Goal: Information Seeking & Learning: Learn about a topic

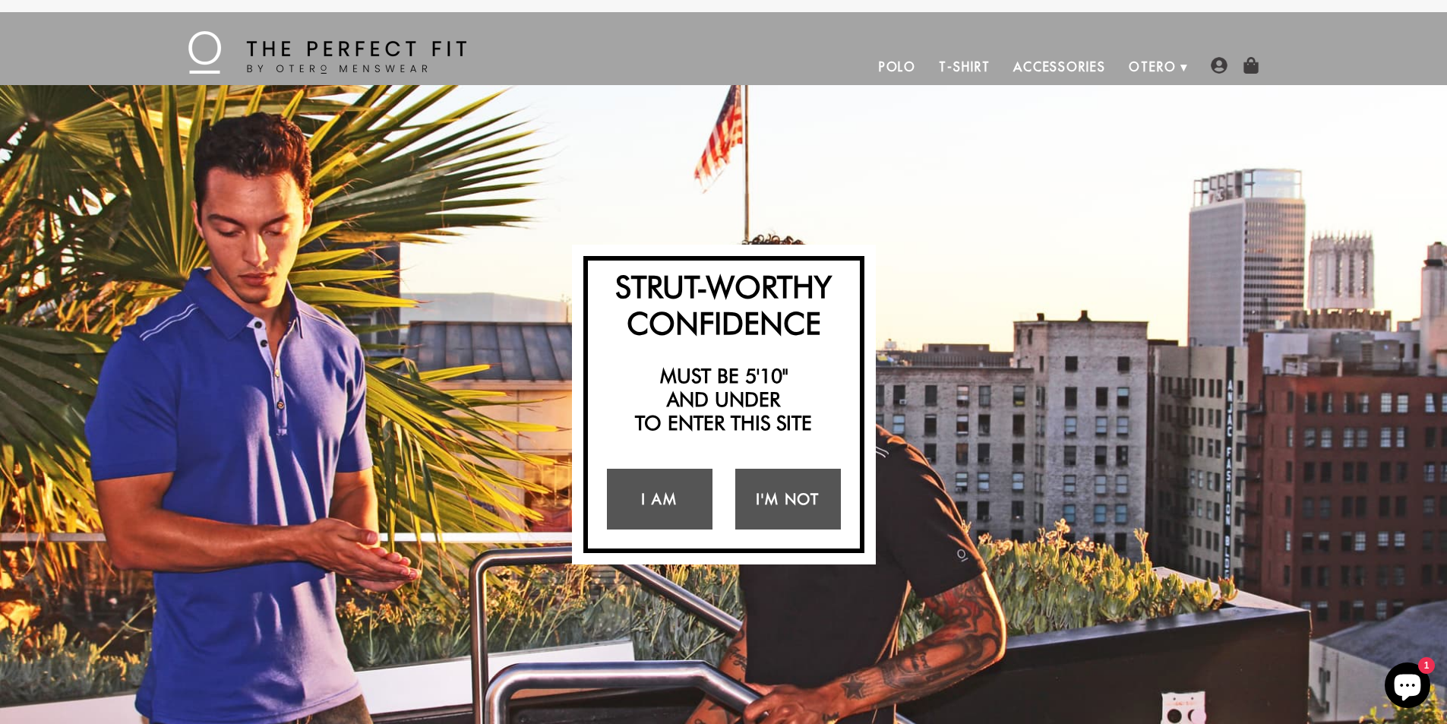
click at [899, 67] on link "Polo" at bounding box center [898, 67] width 61 height 36
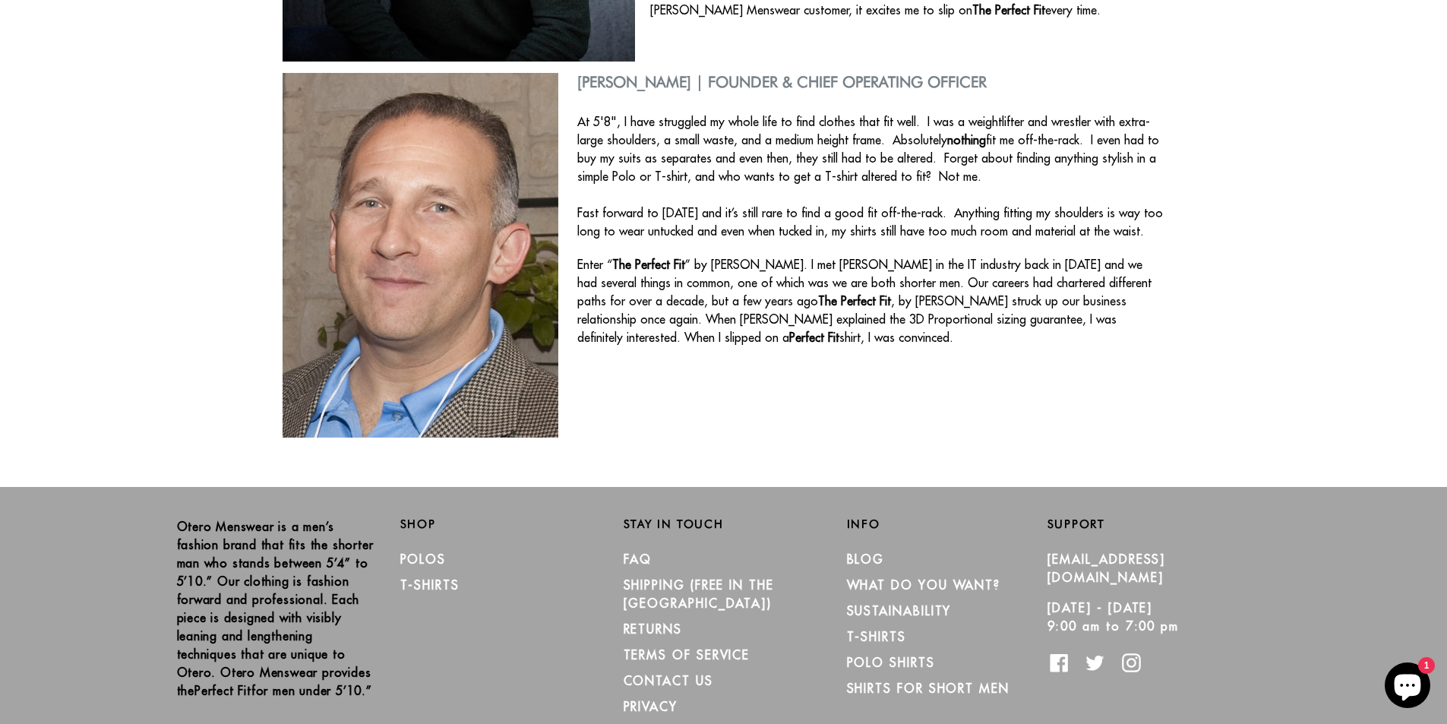
scroll to position [598, 0]
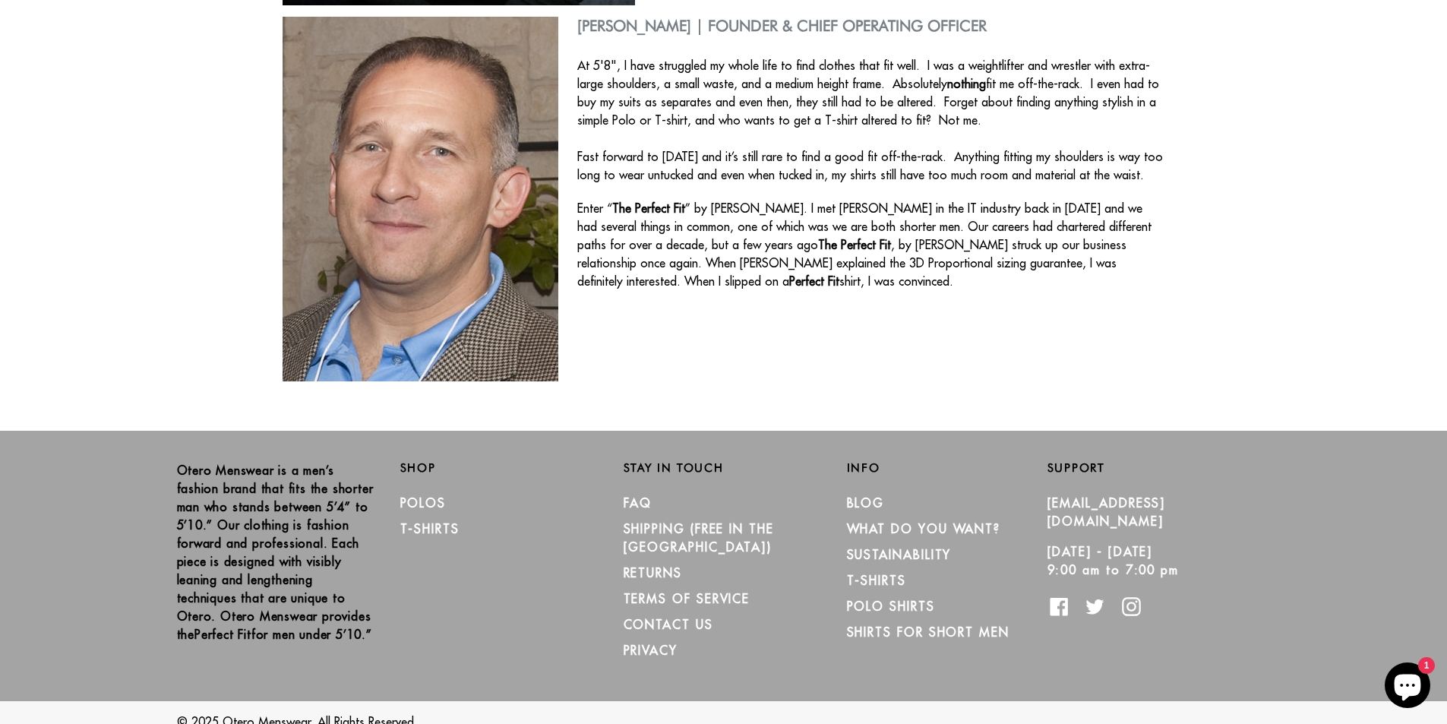
drag, startPoint x: 160, startPoint y: 468, endPoint x: 237, endPoint y: 620, distance: 170.2
click at [262, 644] on div "[PERSON_NAME] Menswear is a men’s fashion brand that fits the shorter man who s…" at bounding box center [265, 571] width 223 height 220
copy p "[PERSON_NAME] Menswear is a men’s fashion brand that fits the shorter man who s…"
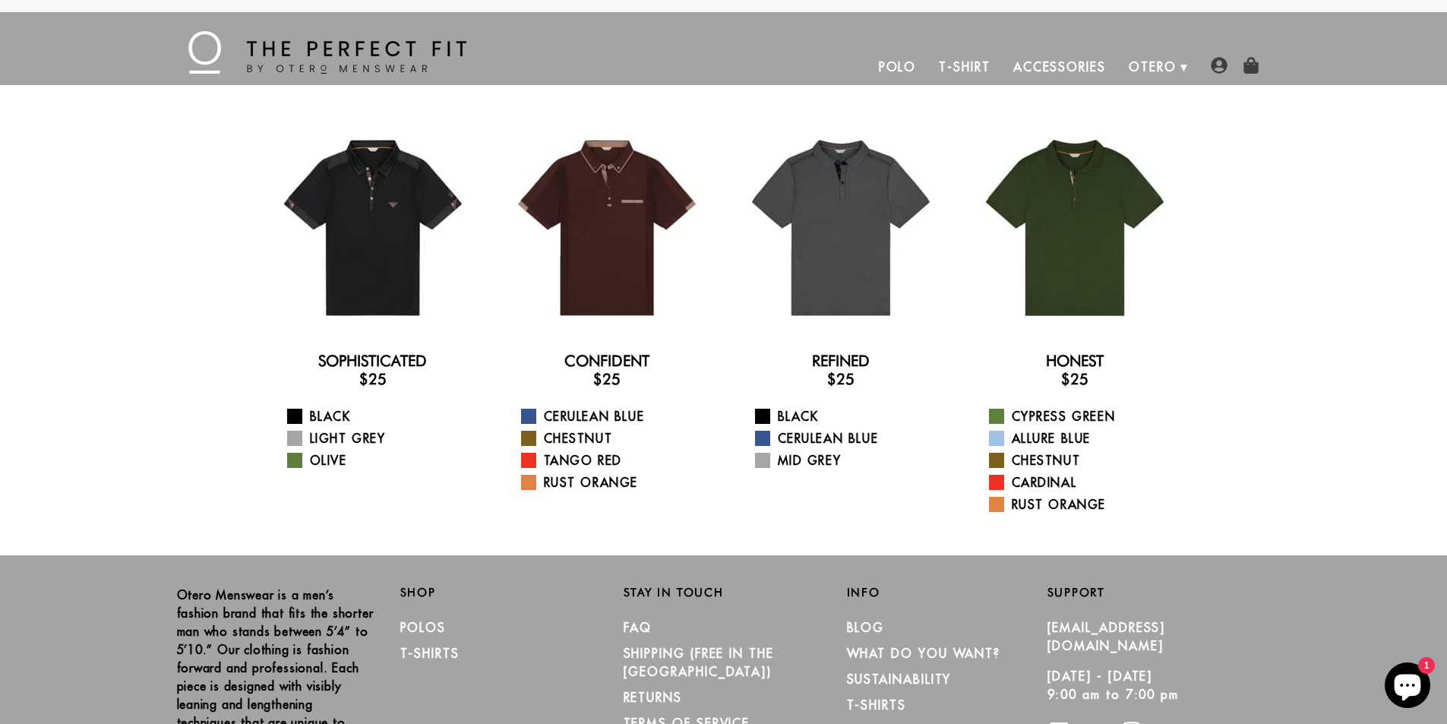
click at [91, 314] on div "Sophisticated $25 Black Light Grey Olive Confident $25 Cerulean Blue Chestnut T…" at bounding box center [723, 320] width 1447 height 470
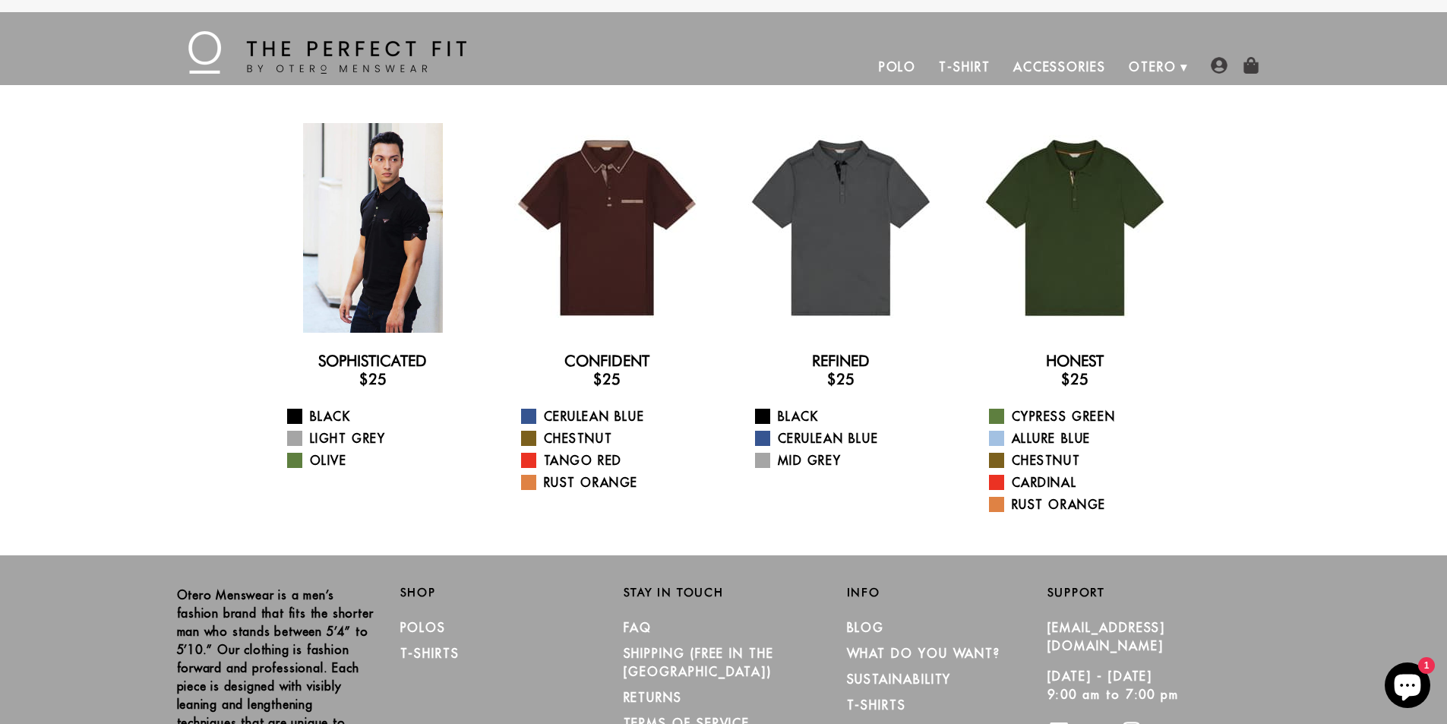
click at [386, 258] on div at bounding box center [373, 228] width 210 height 210
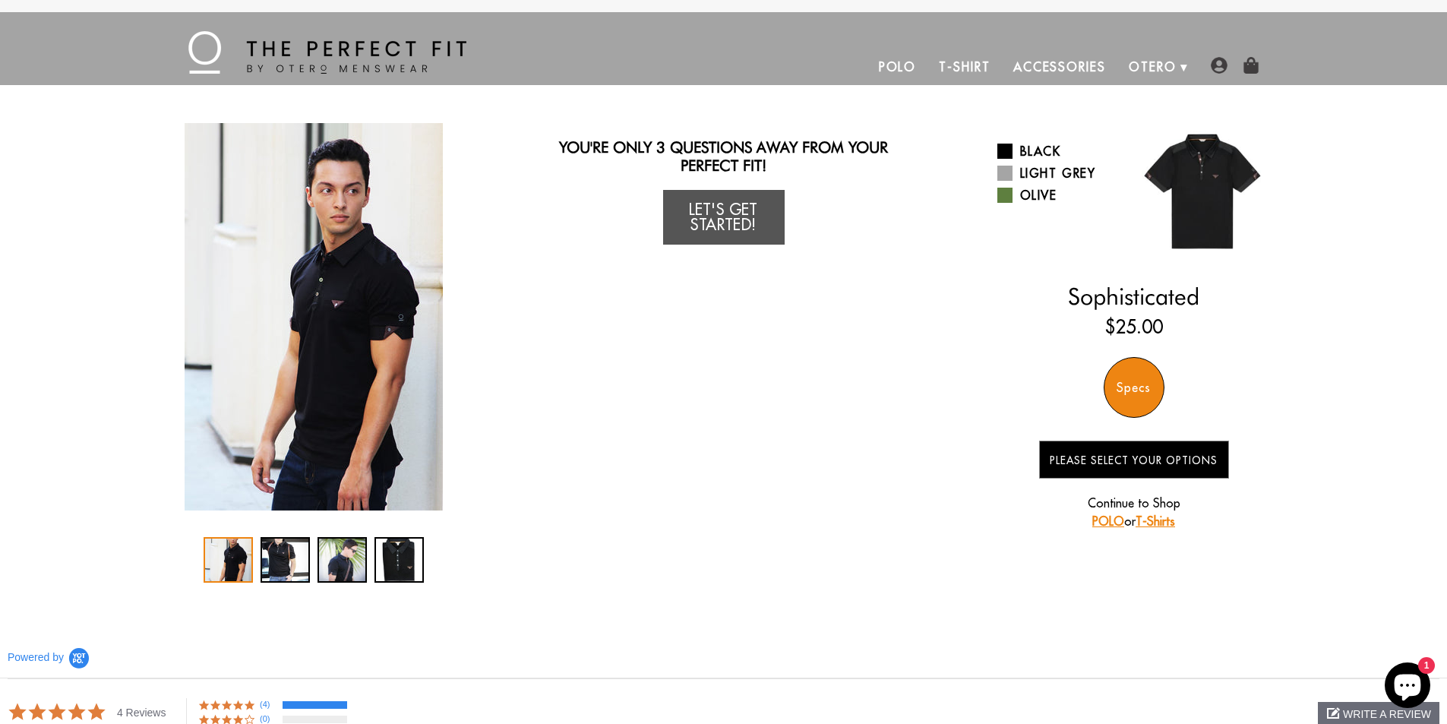
click at [35, 110] on div "You Wearing The Sophisticated Polo You're only 3 questions away from your perfe…" at bounding box center [723, 353] width 1447 height 536
click at [972, 68] on link "T-Shirt" at bounding box center [965, 67] width 74 height 36
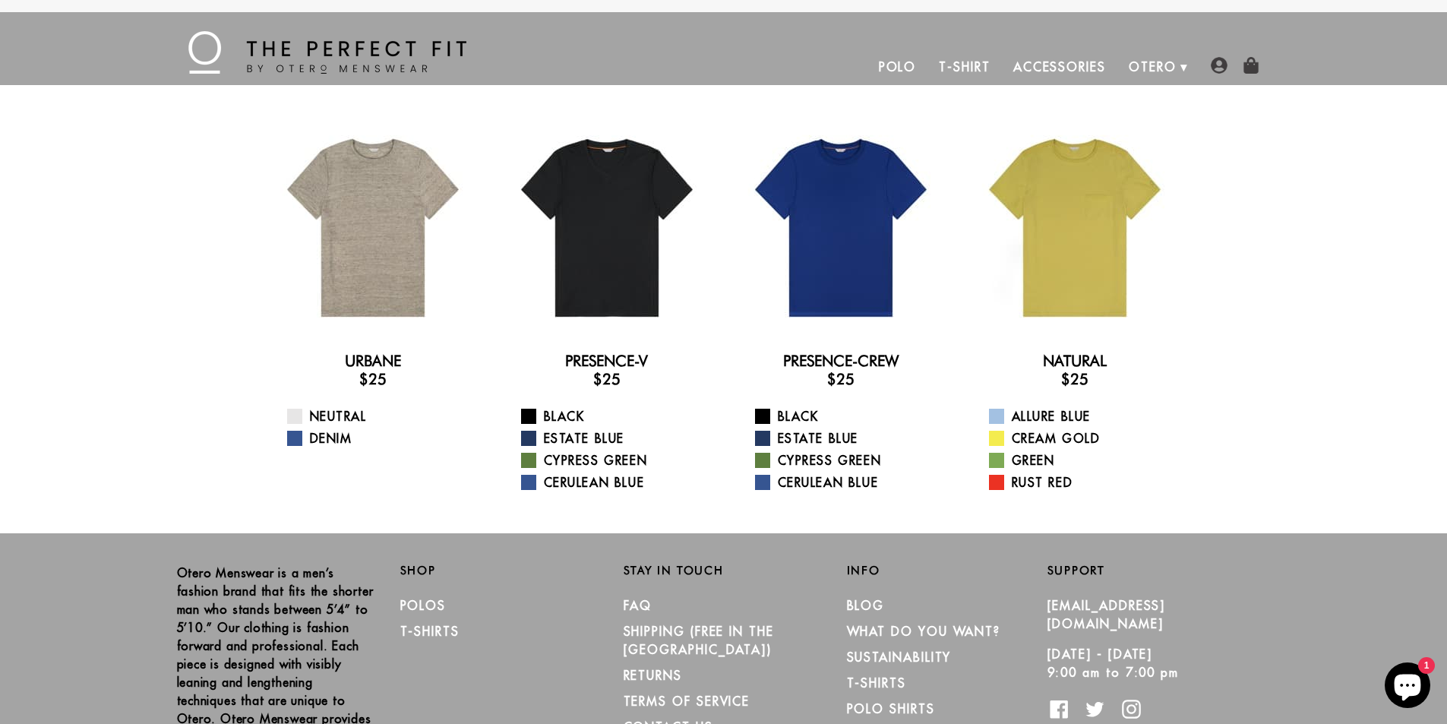
click at [141, 447] on div "Urbane $25 Neutral Denim Presence-V $25 Black Estate Blue Cypress Green Cerulea…" at bounding box center [723, 309] width 1447 height 448
click at [1067, 59] on link "Accessories" at bounding box center [1059, 67] width 115 height 36
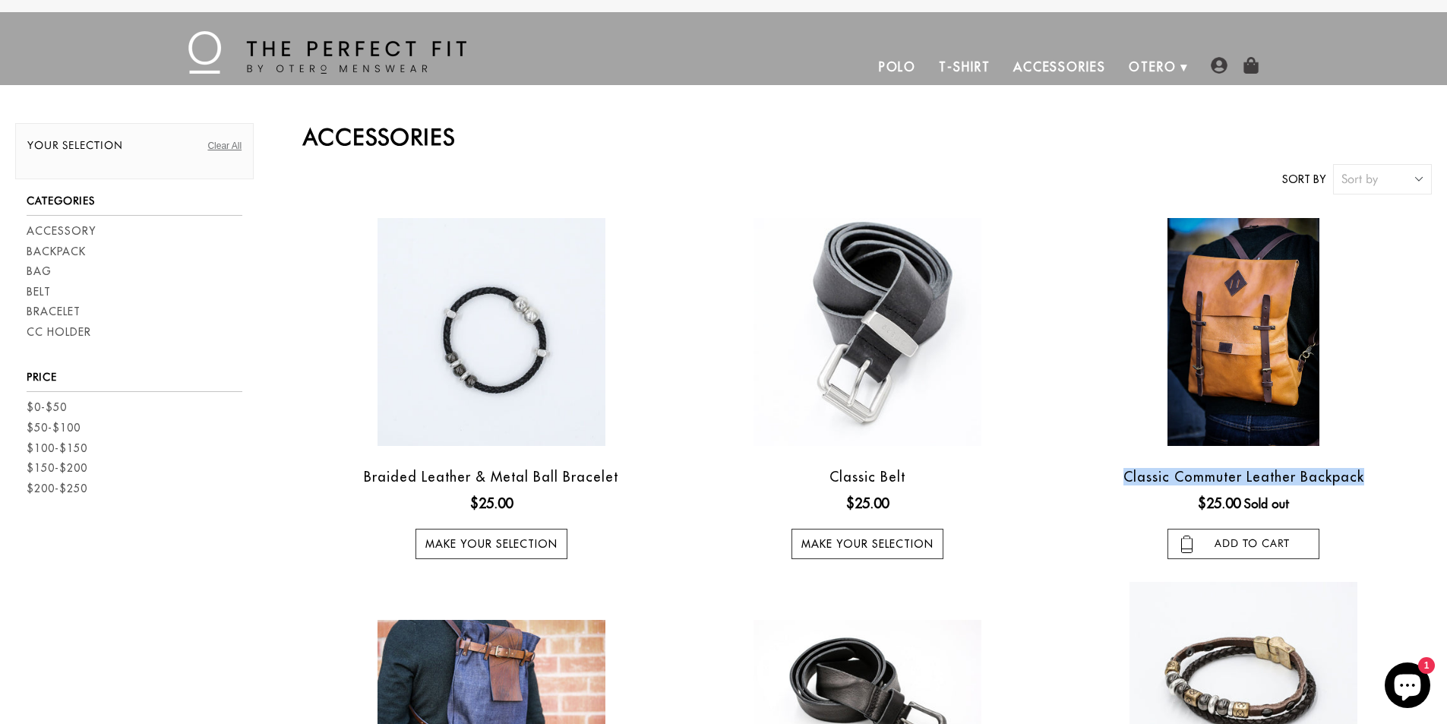
drag, startPoint x: 1119, startPoint y: 482, endPoint x: 1397, endPoint y: 477, distance: 278.1
click at [1397, 477] on h4 "Classic Commuter Leather Backpack" at bounding box center [1244, 477] width 376 height 17
copy link "Classic Commuter Leather Backpack"
